Goal: Use online tool/utility: Utilize a website feature to perform a specific function

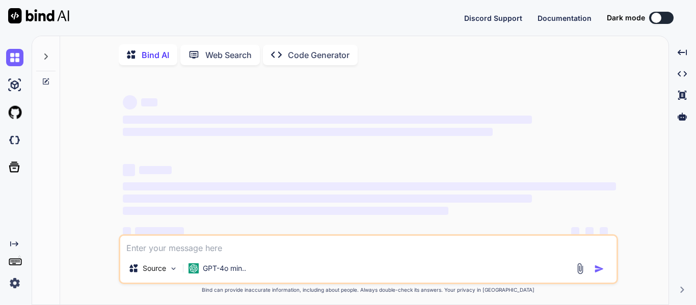
click at [277, 63] on div "Created with Pixso. Code Generator" at bounding box center [310, 55] width 95 height 20
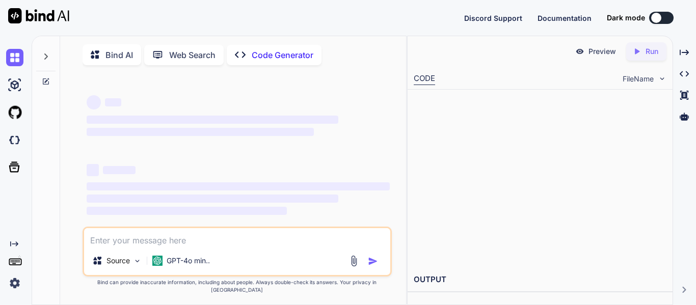
type textarea "x"
click at [13, 140] on img at bounding box center [14, 139] width 17 height 17
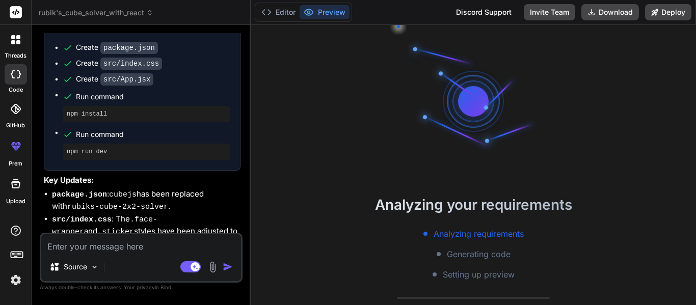
scroll to position [41, 0]
click at [0, 54] on div "threads" at bounding box center [15, 42] width 31 height 35
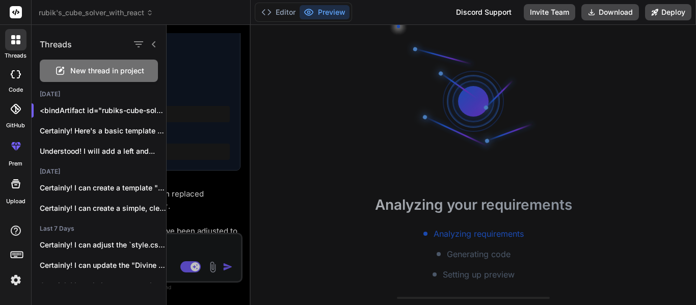
click at [89, 71] on span "New thread in project" at bounding box center [107, 71] width 74 height 10
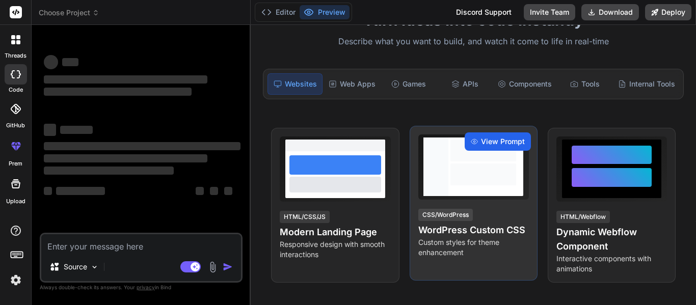
scroll to position [90, 0]
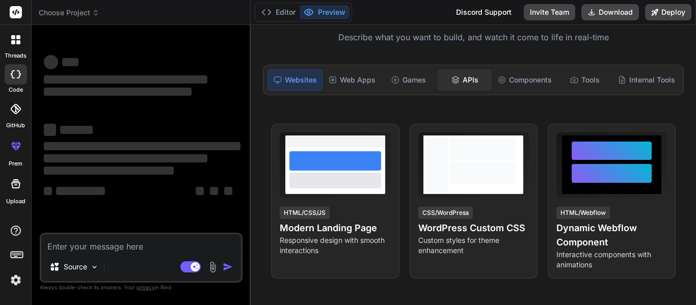
click at [462, 85] on div "APIs" at bounding box center [465, 79] width 54 height 21
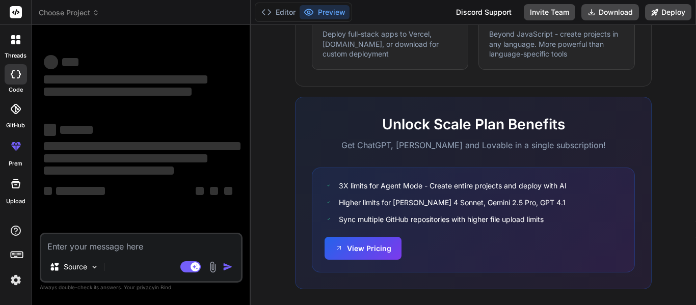
scroll to position [676, 0]
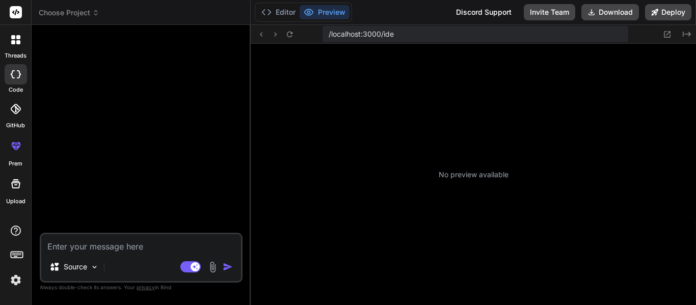
type textarea "x"
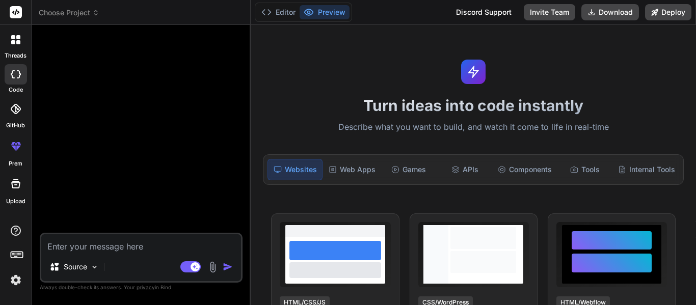
click at [114, 249] on textarea at bounding box center [141, 243] width 200 height 18
type textarea "c"
type textarea "x"
type textarea "cr"
type textarea "x"
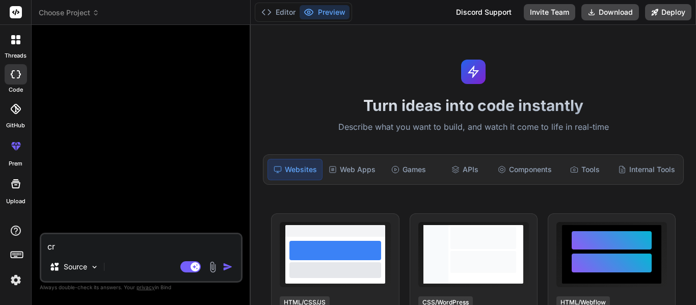
type textarea "cre"
type textarea "x"
type textarea "crea"
type textarea "x"
type textarea "creat"
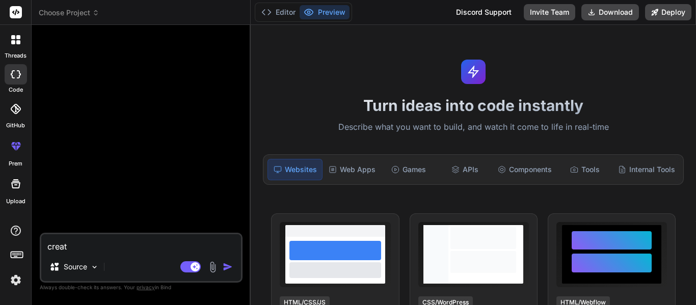
type textarea "x"
type textarea "create"
type textarea "x"
type textarea "create"
type textarea "x"
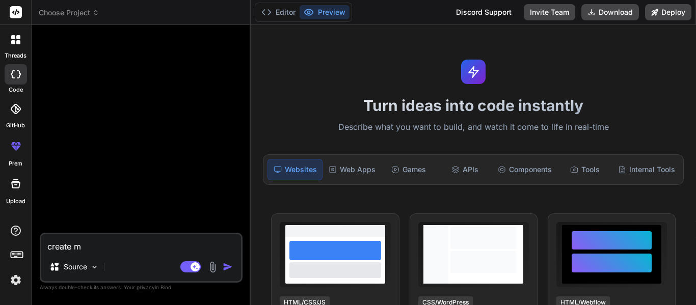
type textarea "create me"
type textarea "x"
type textarea "create me"
type textarea "x"
type textarea "create me a"
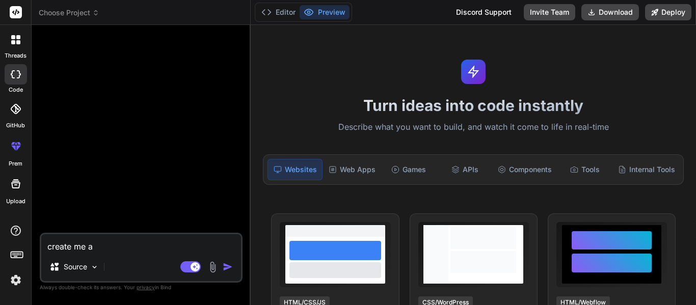
type textarea "x"
type textarea "create me a"
type textarea "x"
type textarea "create me a h"
type textarea "x"
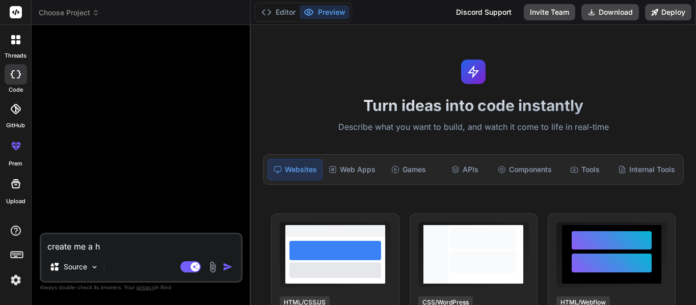
type textarea "create me a ho"
type textarea "x"
type textarea "create me a hom"
type textarea "x"
type textarea "create me a home"
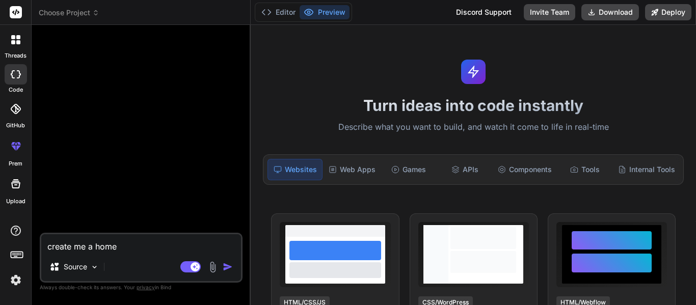
type textarea "x"
type textarea "create me a homep"
type textarea "x"
type textarea "create me a homepag"
type textarea "x"
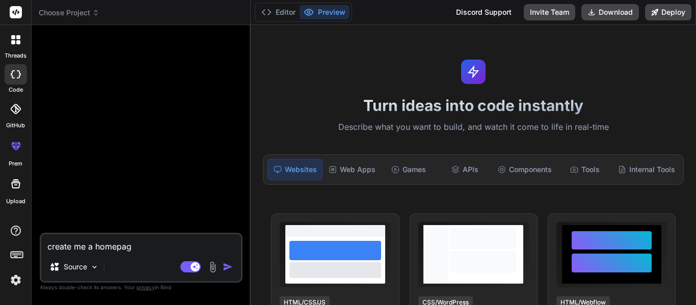
type textarea "create me a homepage"
type textarea "x"
type textarea "create me a homepage"
type textarea "x"
type textarea "create me a homepage f"
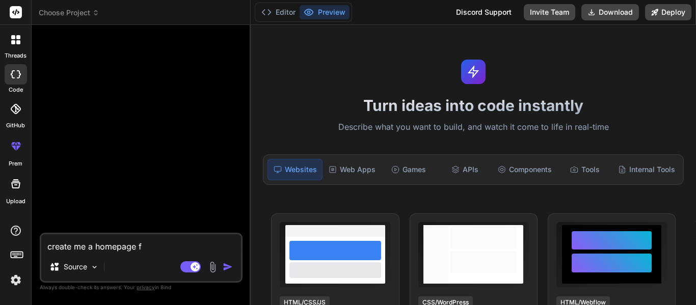
type textarea "x"
type textarea "create me a homepage fo"
type textarea "x"
type textarea "create me a homepage for"
type textarea "x"
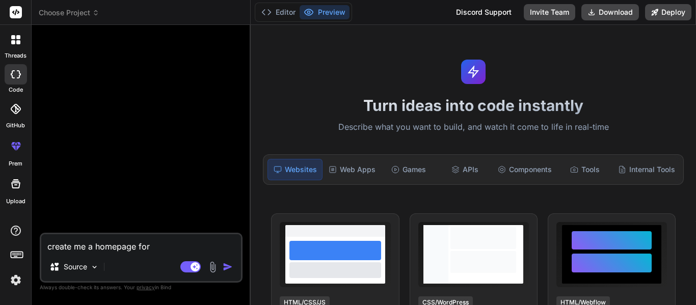
type textarea "create me a homepage for"
type textarea "x"
type textarea "create me a homepage for L"
type textarea "x"
type textarea "create me a homepage for Le"
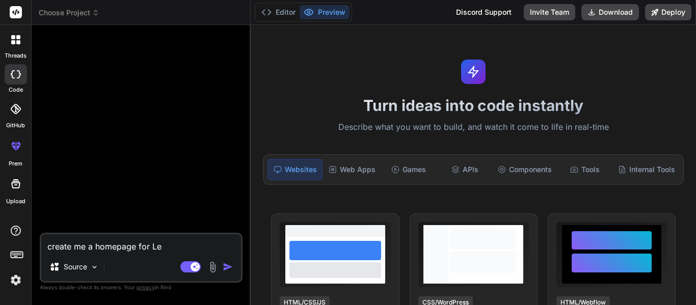
type textarea "x"
type textarea "create me a homepage for Lee"
type textarea "x"
type textarea "create me a homepage for Leer,"
type textarea "x"
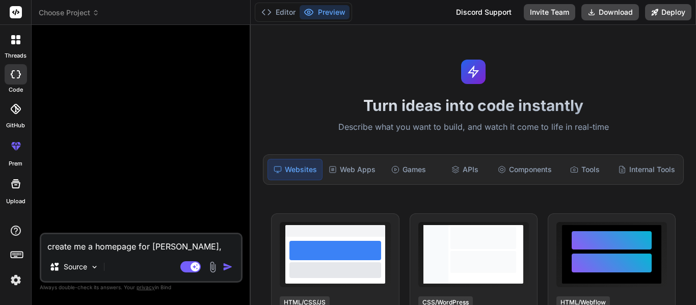
type textarea "create me a homepage for Leer,"
type textarea "x"
type textarea "create me a homepage for Leer, a"
type textarea "x"
type textarea "create me a homepage for Leer, a"
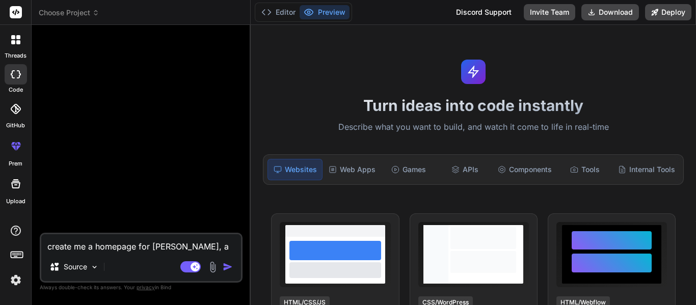
type textarea "x"
type textarea "create me a homepage for Leer, a p"
type textarea "x"
type textarea "create me a homepage for Leer, a pl"
type textarea "x"
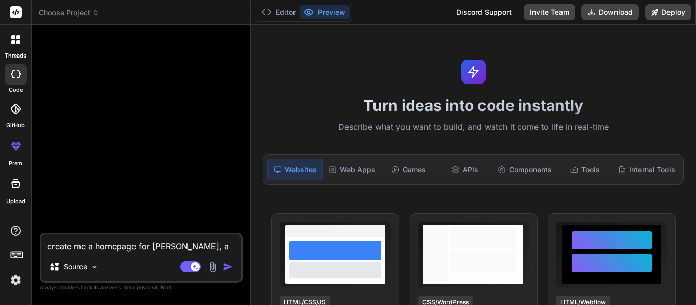
type textarea "create me a homepage for Leer, a pla"
type textarea "x"
type textarea "create me a homepage for Leer, a plac"
type textarea "x"
type textarea "create me a homepage for Leer, a place"
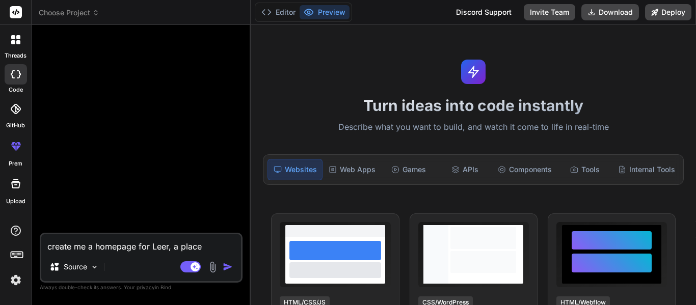
type textarea "x"
type textarea "create me a homepage for Leer, a place"
type textarea "x"
type textarea "create me a homepage for Leer, a place w"
type textarea "x"
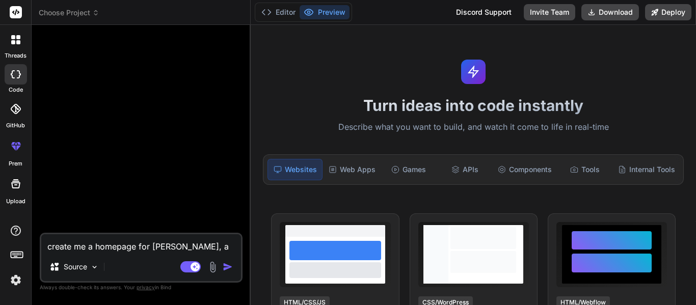
type textarea "create me a homepage for Leer, a place wh"
type textarea "x"
type textarea "create me a homepage for Leer, a place whw"
type textarea "x"
type textarea "create me a homepage for Leer, a place whwr"
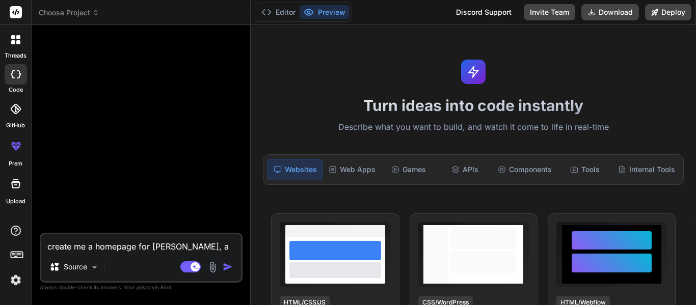
type textarea "x"
type textarea "create me a homepage for Leer, a place"
type textarea "x"
type textarea "create me a homepage for Leer, a place where"
type textarea "x"
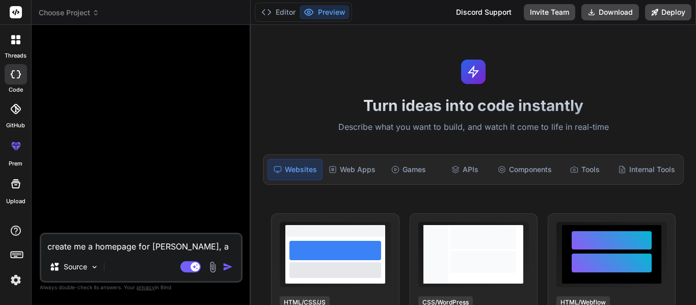
type textarea "create me a homepage for Leer, a place where]"
type textarea "x"
type textarea "create me a homepage for Leer, a place where"
type textarea "x"
type textarea "create me a homepage for Leer, a place where"
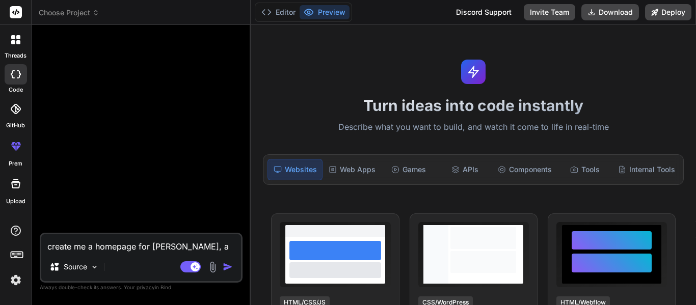
click at [186, 273] on div "Source" at bounding box center [141, 269] width 200 height 24
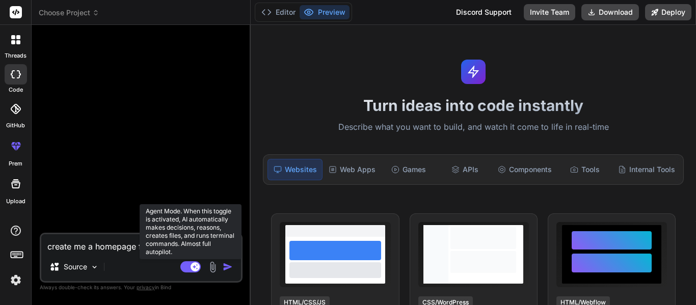
click at [192, 267] on rect at bounding box center [195, 266] width 9 height 9
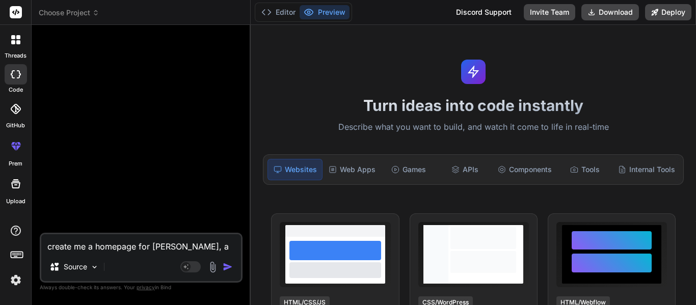
click at [231, 250] on textarea "create me a homepage for Leer, a place where" at bounding box center [141, 243] width 200 height 18
type textarea "x"
type textarea "create me a homepage for Leer, a place where"
type textarea "x"
type textarea "create me a homepage for Leer, a place where y"
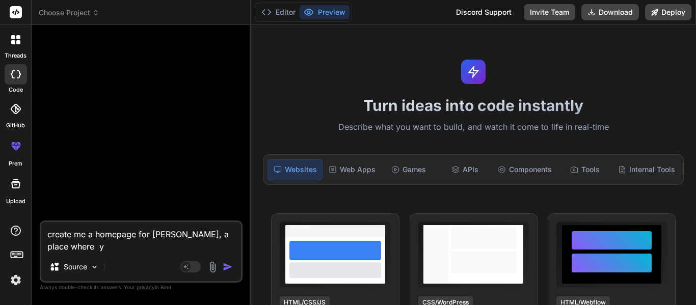
type textarea "x"
type textarea "create me a homepage for Leer, a place where"
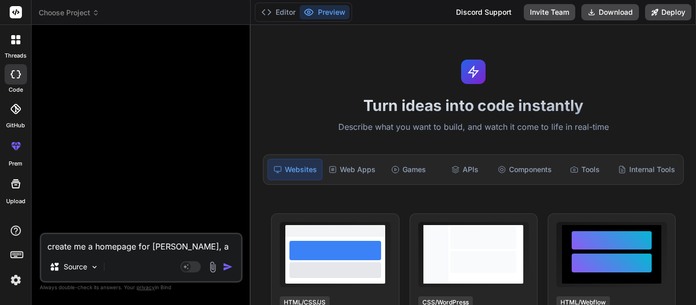
type textarea "x"
type textarea "create me a homepage for Leer, a place where"
type textarea "x"
type textarea "create me a homepage for Leer, a place where yo"
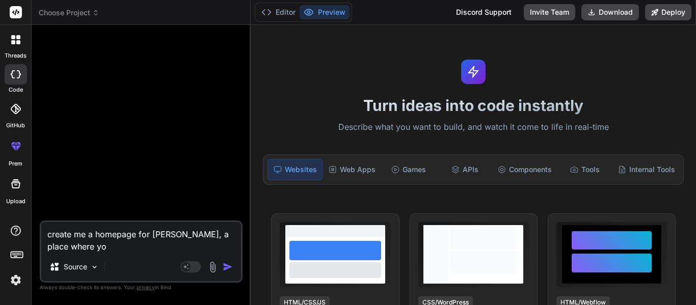
type textarea "x"
type textarea "create me a homepage for Leer, a place where you"
type textarea "x"
type textarea "create me a homepage for Leer, a place where you c"
type textarea "x"
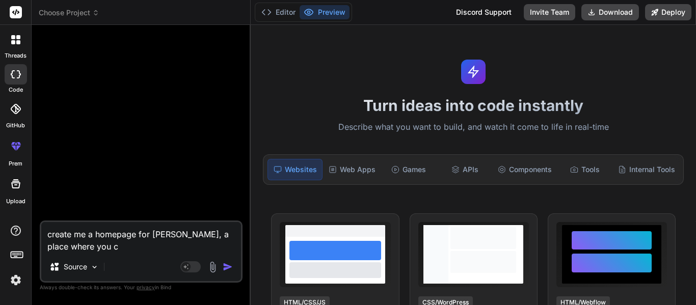
type textarea "create me a homepage for Leer, a place where you ca"
type textarea "x"
type textarea "create me a homepage for Leer, a place where you can"
type textarea "x"
type textarea "create me a homepage for Leer, a place where you can"
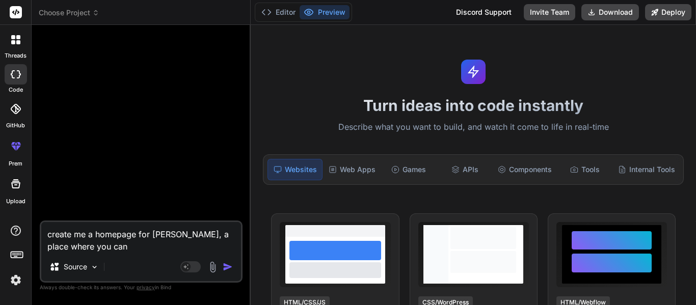
type textarea "x"
type textarea "create me a homepage for Leer, a place where you can r"
type textarea "x"
type textarea "create me a homepage for Leer, a place where you can re"
type textarea "x"
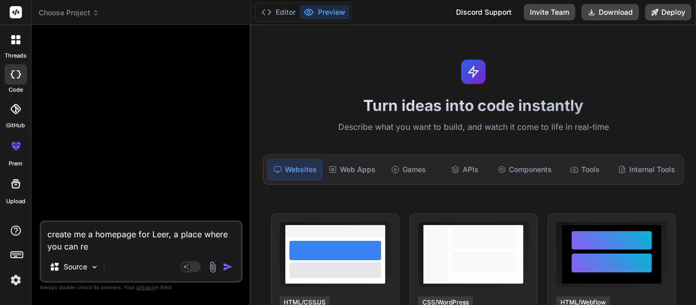
type textarea "create me a homepage for Leer, a place where you can rea"
type textarea "x"
type textarea "create me a homepage for Leer, a place where you can read"
type textarea "x"
type textarea "create me a homepage for Leer, a place where you can read"
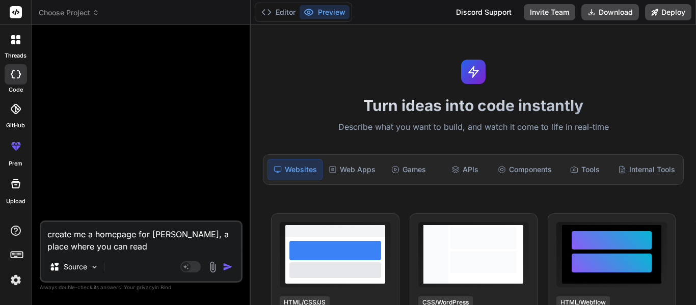
type textarea "x"
type textarea "create me a homepage for Leer, a place where you can read"
type textarea "x"
type textarea "create me a homepage for Leer, a place where you can read"
type textarea "x"
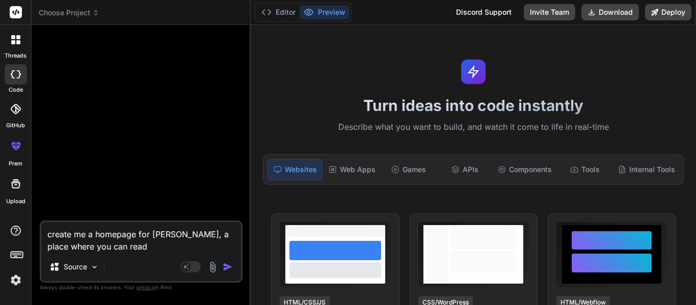
type textarea "create me a homepage for Leer, a place where you can read b"
type textarea "x"
type textarea "create me a homepage for Leer, a place where you can read bo"
type textarea "x"
type textarea "create me a homepage for Leer, a place where you can read boo"
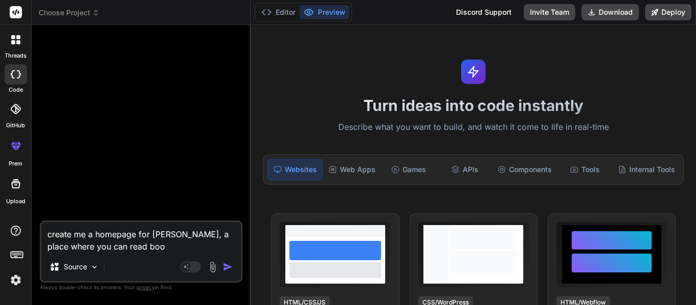
type textarea "x"
type textarea "create me a homepage for Leer, a place where you can read book"
type textarea "x"
type textarea "create me a homepage for Leer, a place where you can read books"
type textarea "x"
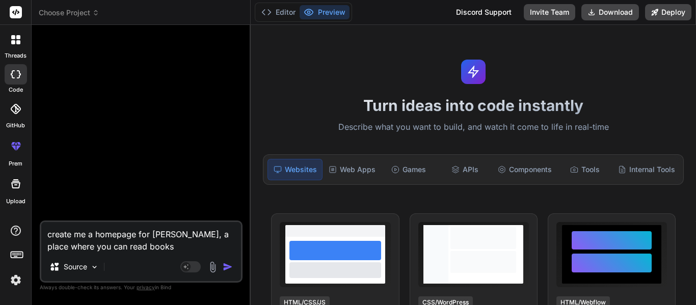
type textarea "create me a homepage for Leer, a place where you can read books."
type textarea "x"
type textarea "create me a homepage for Leer, a place where you can read books."
type textarea "x"
type textarea "create me a homepage for Leer, a place where you can read books. A"
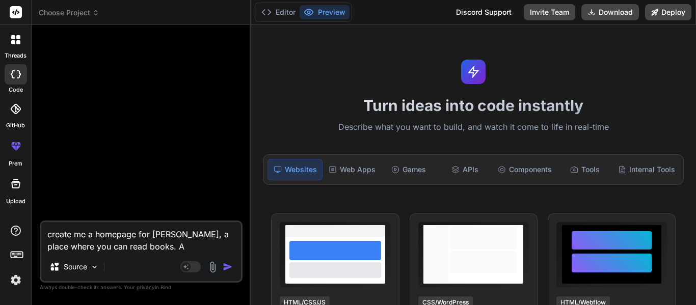
type textarea "x"
type textarea "create me a homepage for Leer, a place where you can read books. Ad"
type textarea "x"
type textarea "create me a homepage for Leer, a place where you can read books. Add"
type textarea "x"
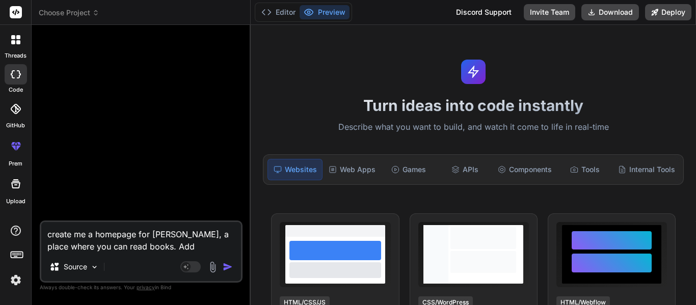
type textarea "create me a homepage for Leer, a place where you can read books. Add"
type textarea "x"
type textarea "create me a homepage for Leer, a place where you can read books. Add b"
type textarea "x"
type textarea "create me a homepage for Leer, a place where you can read books. Add bo"
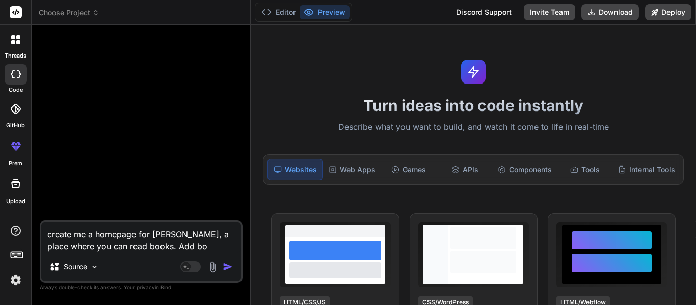
type textarea "x"
type textarea "create me a homepage for Leer, a place where you can read books. Add bot"
type textarea "x"
type textarea "create me a homepage for Leer, a place where you can read books. Add both"
type textarea "x"
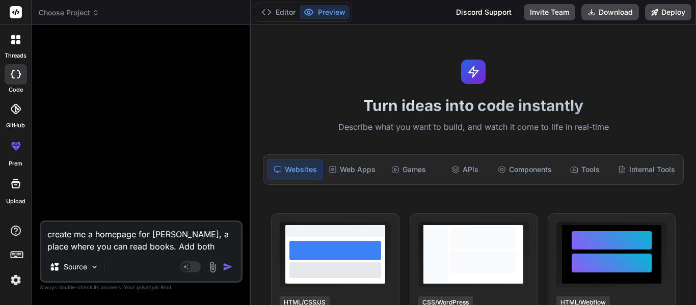
type textarea "create me a homepage for Leer, a place where you can read books. Add both"
type textarea "x"
type textarea "create me a homepage for Leer, a place where you can read books. Add both f"
type textarea "x"
type textarea "create me a homepage for Leer, a place where you can read books. Add both fro"
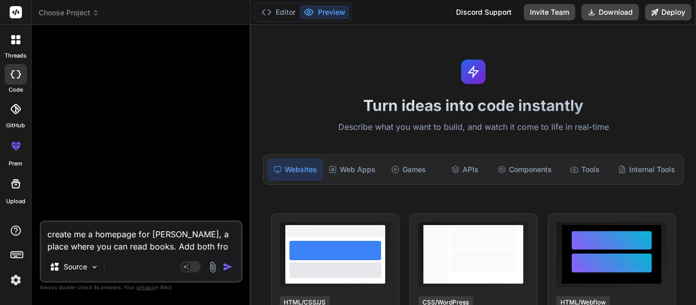
type textarea "x"
type textarea "create me a homepage for Leer, a place where you can read books. Add both fron"
type textarea "x"
type textarea "create me a homepage for Leer, a place where you can read books. Add both frone"
type textarea "x"
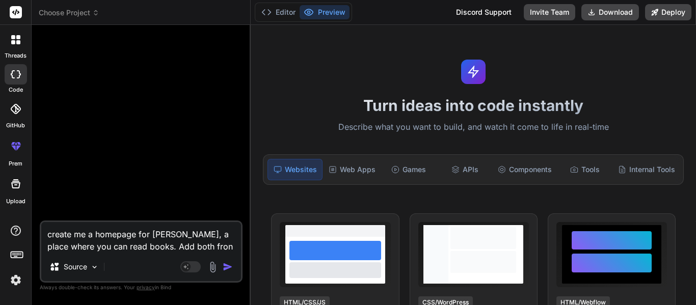
type textarea "create me a homepage for Leer, a place where you can read books. Add both fron\"
type textarea "x"
type textarea "create me a homepage for Leer, a place where you can read books. Add both fron\t"
type textarea "x"
type textarea "create me a homepage for Leer, a place where you can read books. Add both fron\…"
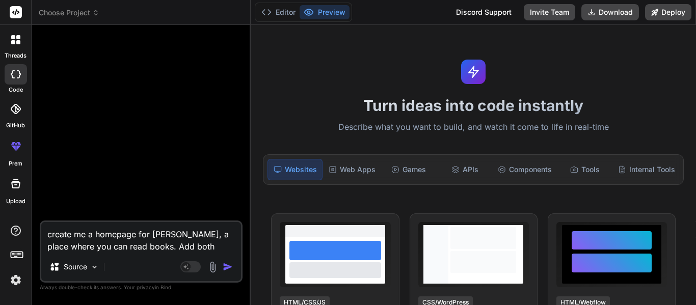
type textarea "x"
type textarea "create me a homepage for Leer, a place where you can read books. Add both fron\t"
type textarea "x"
type textarea "create me a homepage for Leer, a place where you can read books. Add both fron\"
type textarea "x"
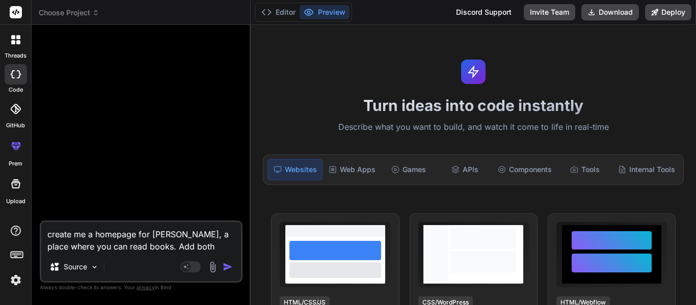
type textarea "create me a homepage for Leer, a place where you can read books. Add both fron"
type textarea "x"
type textarea "create me a homepage for Leer, a place where you can read books. Add both front"
type textarea "x"
type textarea "create me a homepage for Leer, a place where you can read books. Add both fronte"
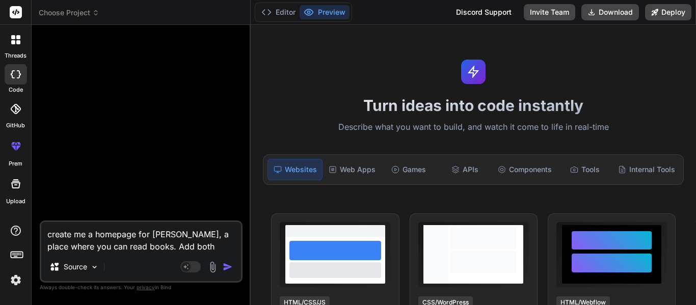
type textarea "x"
type textarea "create me a homepage for Leer, a place where you can read books. Add both front…"
type textarea "x"
type textarea "create me a homepage for Leer, a place where you can read books. Add both front…"
type textarea "x"
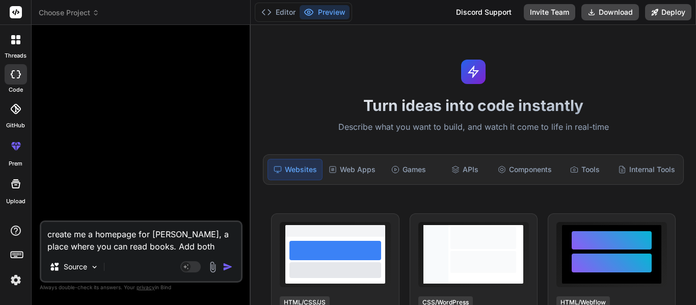
type textarea "create me a homepage for Leer, a place where you can read books. Add both front…"
type textarea "x"
type textarea "create me a homepage for Leer, a place where you can read books. Add both front…"
type textarea "x"
type textarea "create me a homepage for Leer, a place where you can read books. Add both front…"
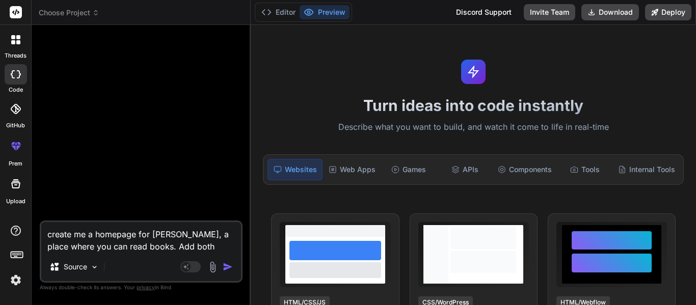
type textarea "x"
type textarea "create me a homepage for Leer, a place where you can read books. Add both front…"
type textarea "x"
type textarea "create me a homepage for Leer, a place where you can read books. Add both front…"
type textarea "x"
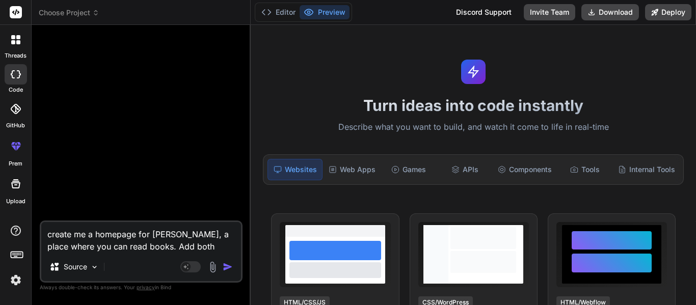
type textarea "create me a homepage for Leer, a place where you can read books. Add both front…"
type textarea "x"
type textarea "create me a homepage for Leer, a place where you can read books. Add both front…"
type textarea "x"
type textarea "create me a homepage for Leer, a place where you can read books. Add both front…"
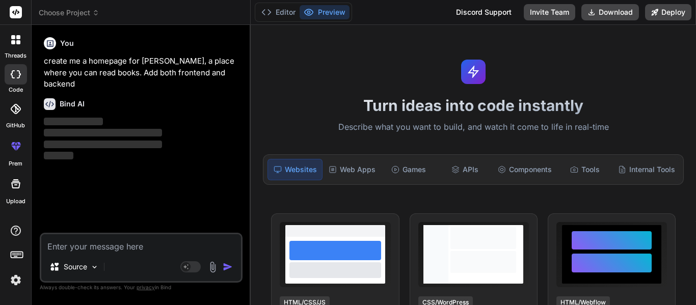
click at [489, 10] on div "Discord Support" at bounding box center [484, 12] width 68 height 16
